Goal: Information Seeking & Learning: Learn about a topic

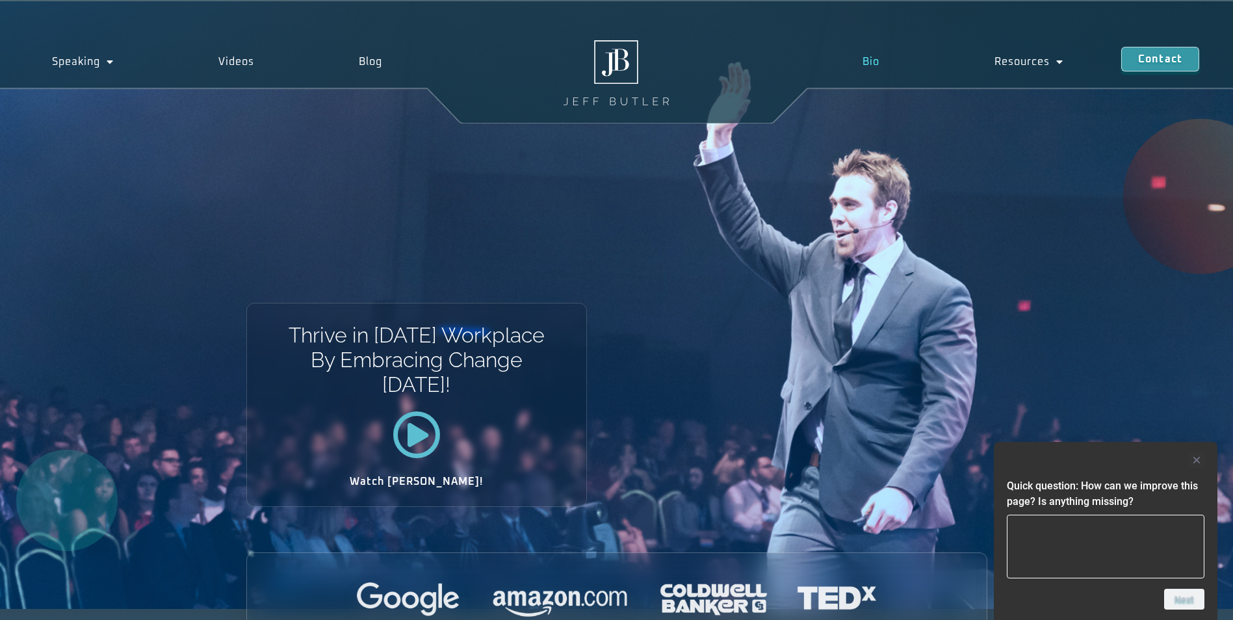
click at [873, 60] on link "Bio" at bounding box center [871, 62] width 132 height 30
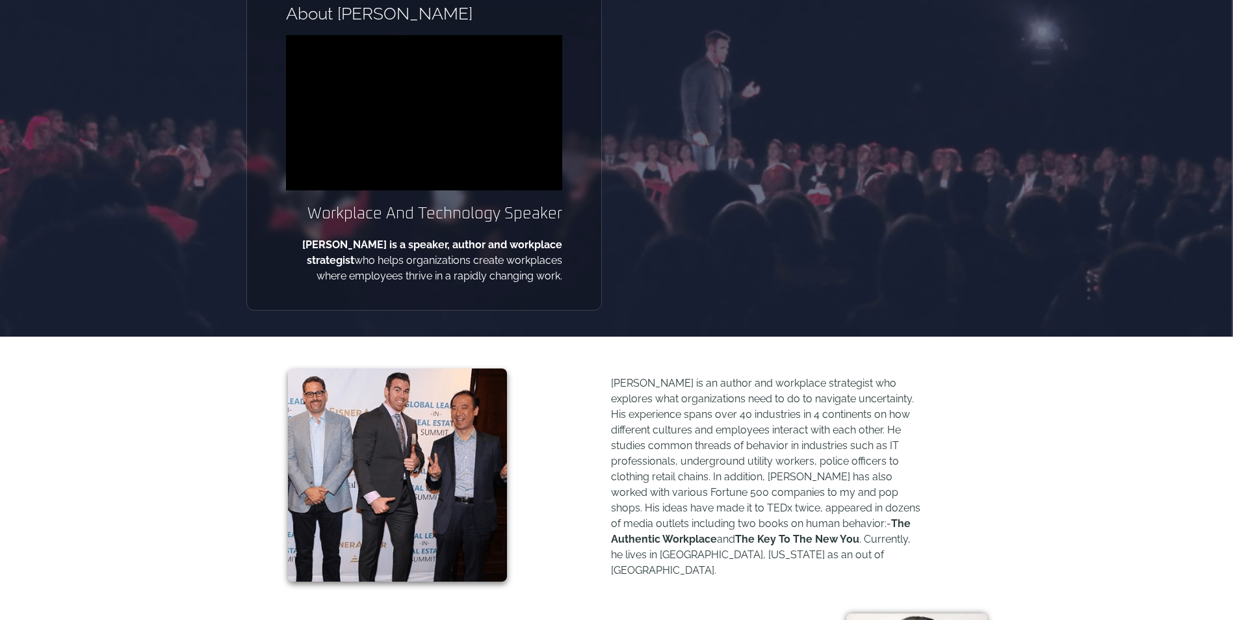
scroll to position [325, 0]
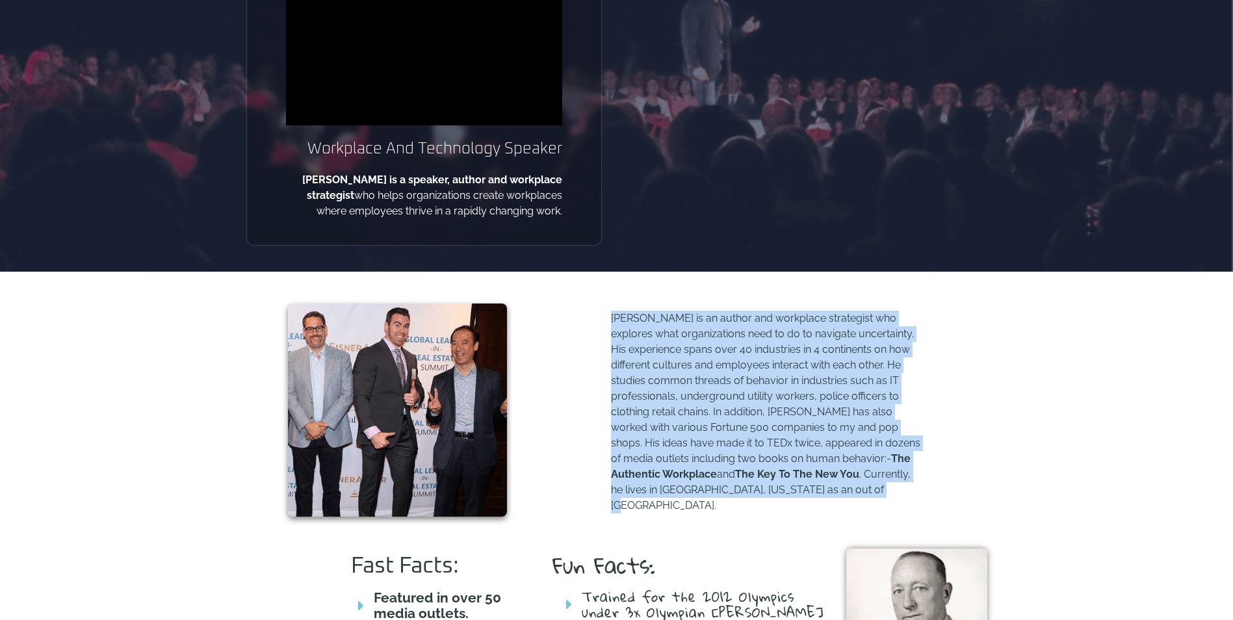
drag, startPoint x: 613, startPoint y: 321, endPoint x: 864, endPoint y: 485, distance: 299.9
click at [864, 485] on p "Jeff Butler is an author and workplace strategist who explores what organizatio…" at bounding box center [766, 412] width 311 height 203
copy p "Jeff Butler is an author and workplace strategist who explores what organizatio…"
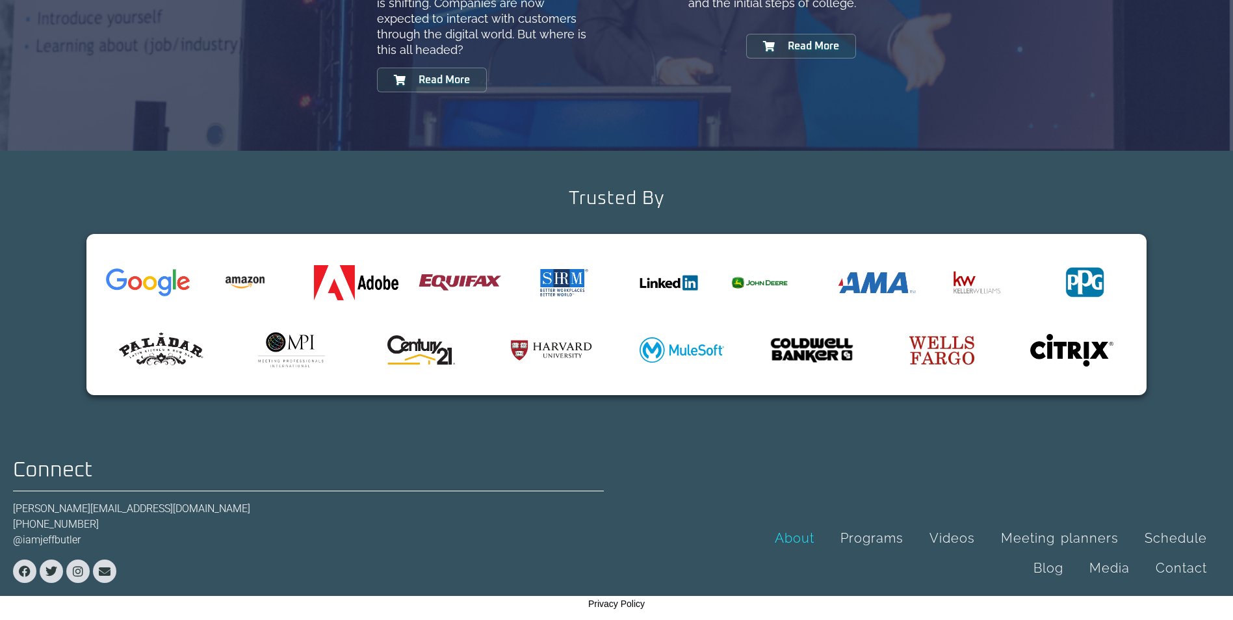
scroll to position [1536, 0]
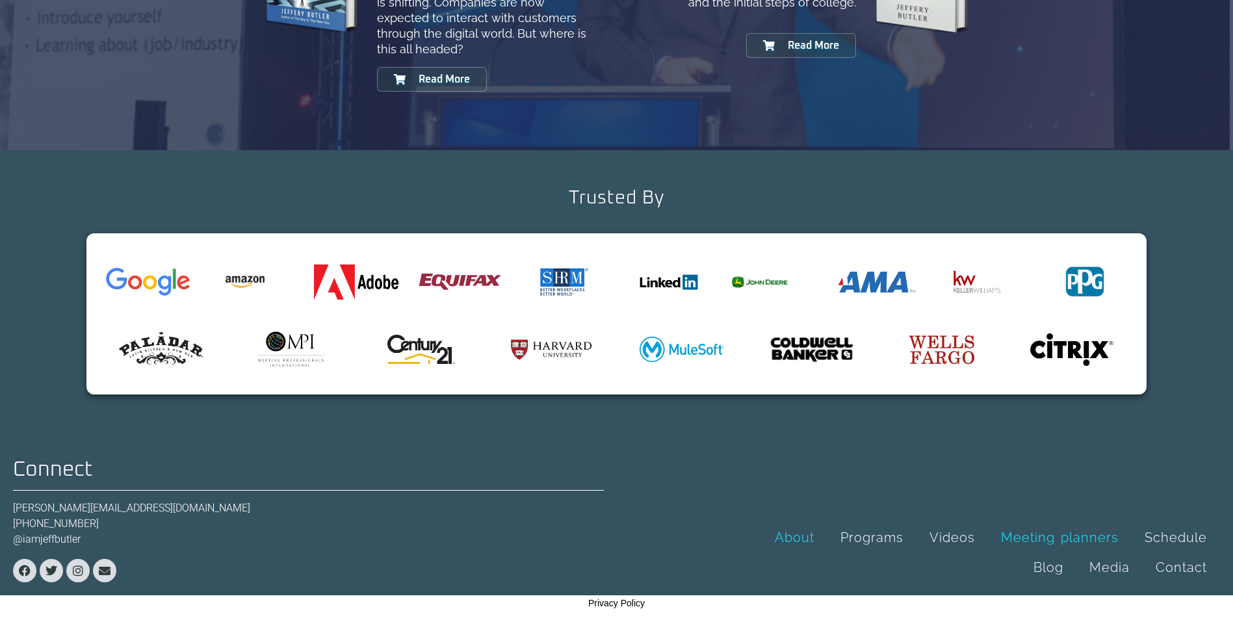
click at [988, 534] on link "Meeting planners" at bounding box center [1060, 538] width 144 height 30
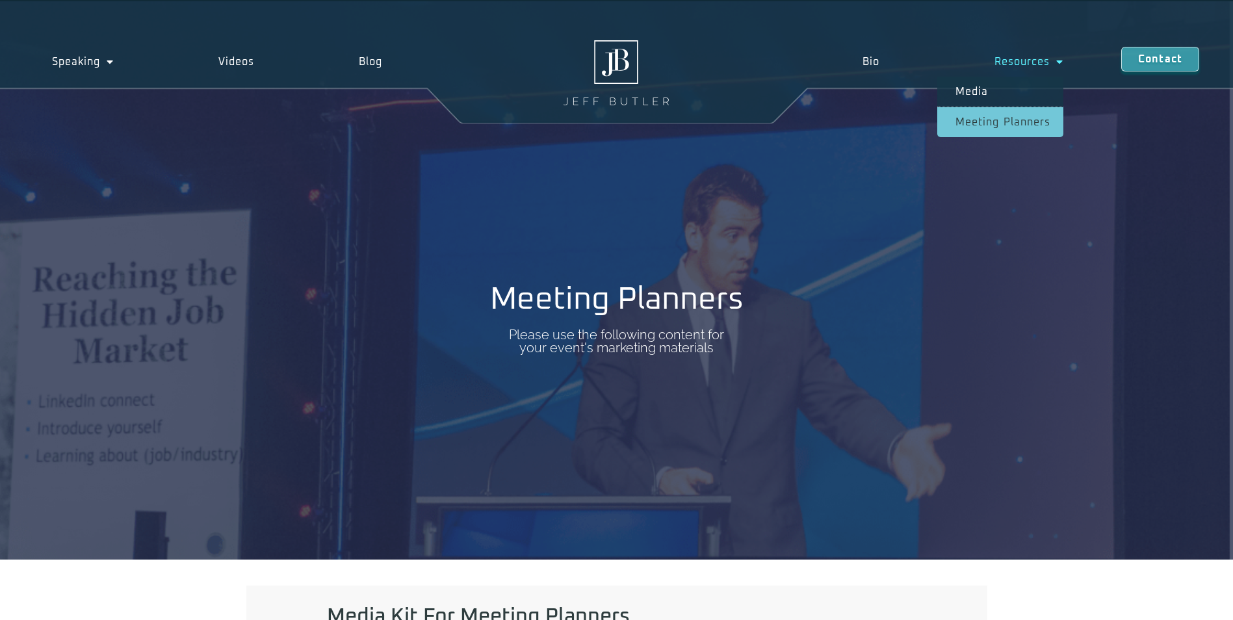
click at [1049, 60] on link "Resources" at bounding box center [1029, 62] width 184 height 30
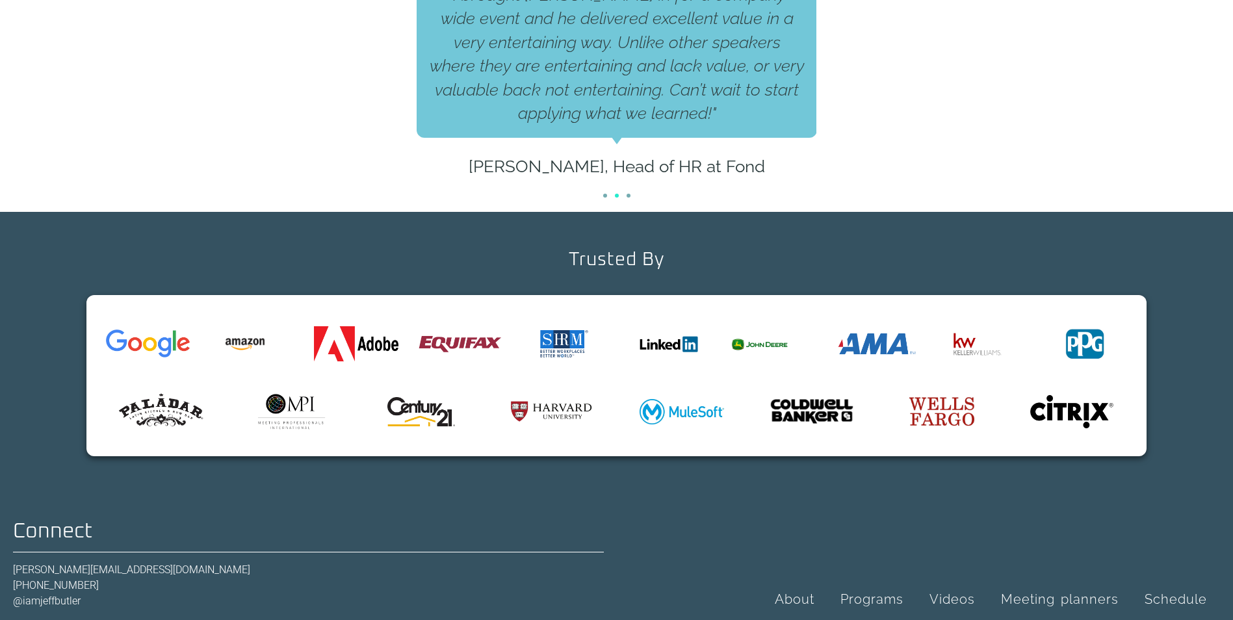
scroll to position [975, 0]
